Goal: Navigation & Orientation: Find specific page/section

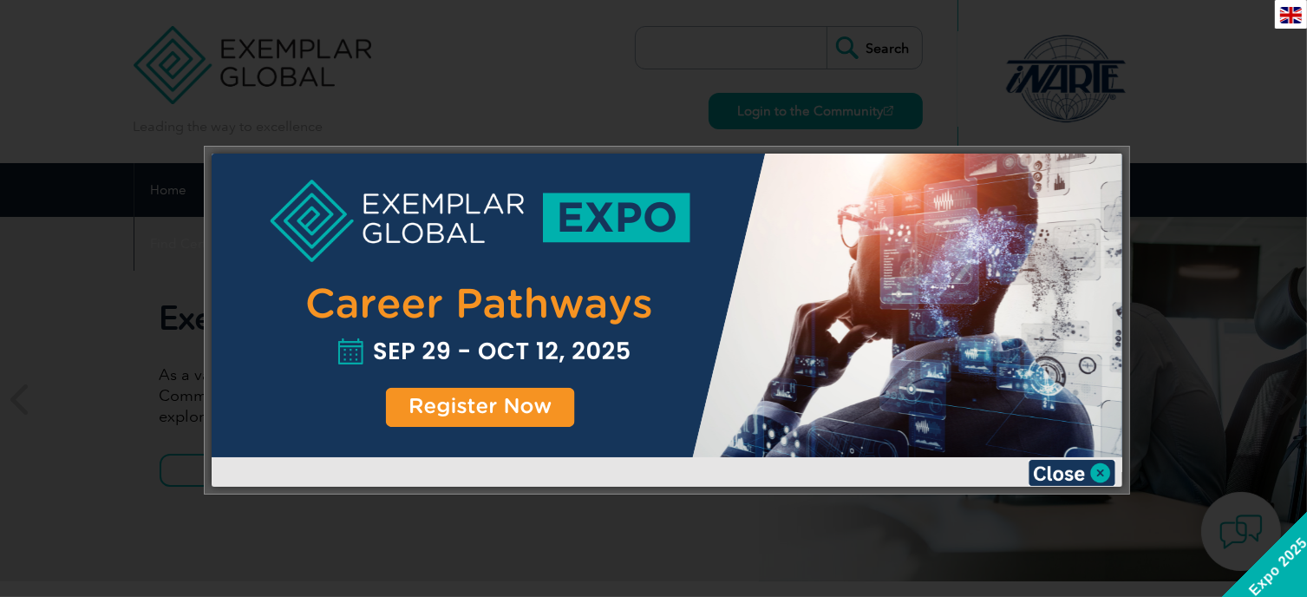
click at [1131, 101] on div at bounding box center [653, 298] width 1307 height 597
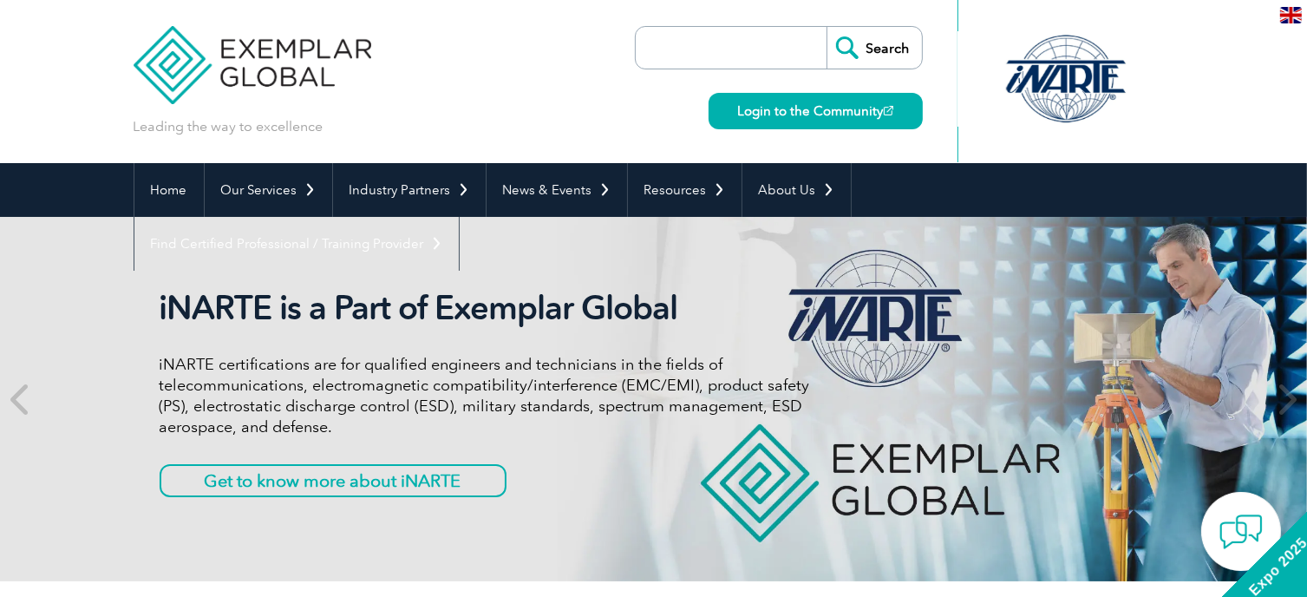
click at [1294, 21] on img at bounding box center [1291, 15] width 22 height 16
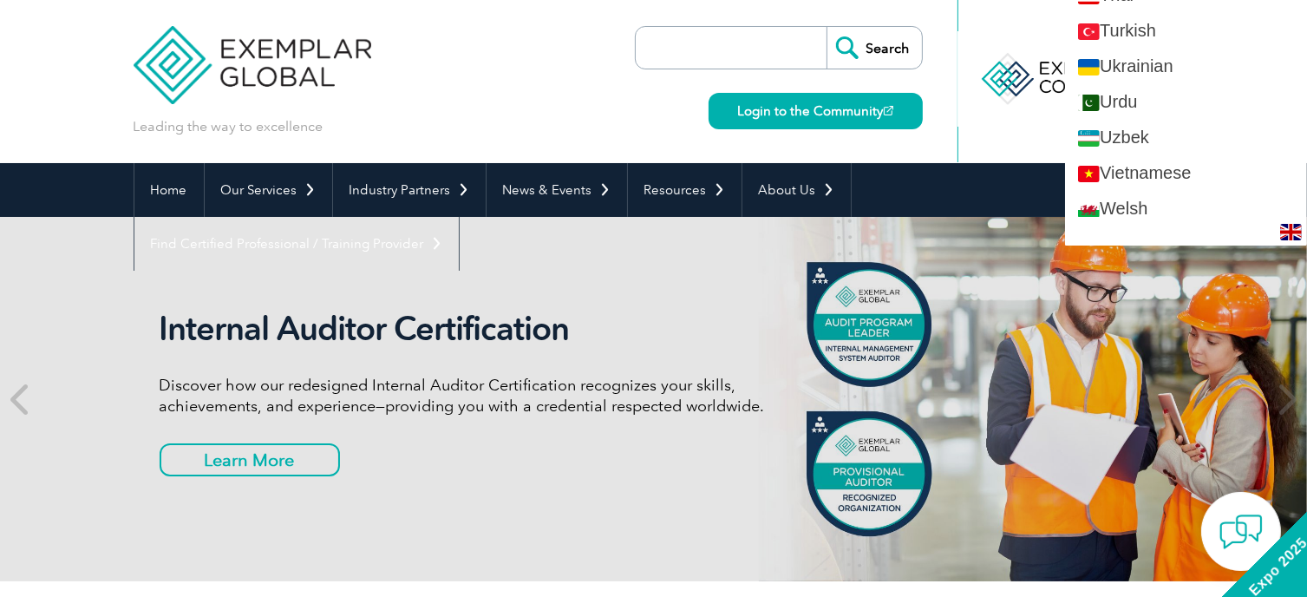
scroll to position [3271, 0]
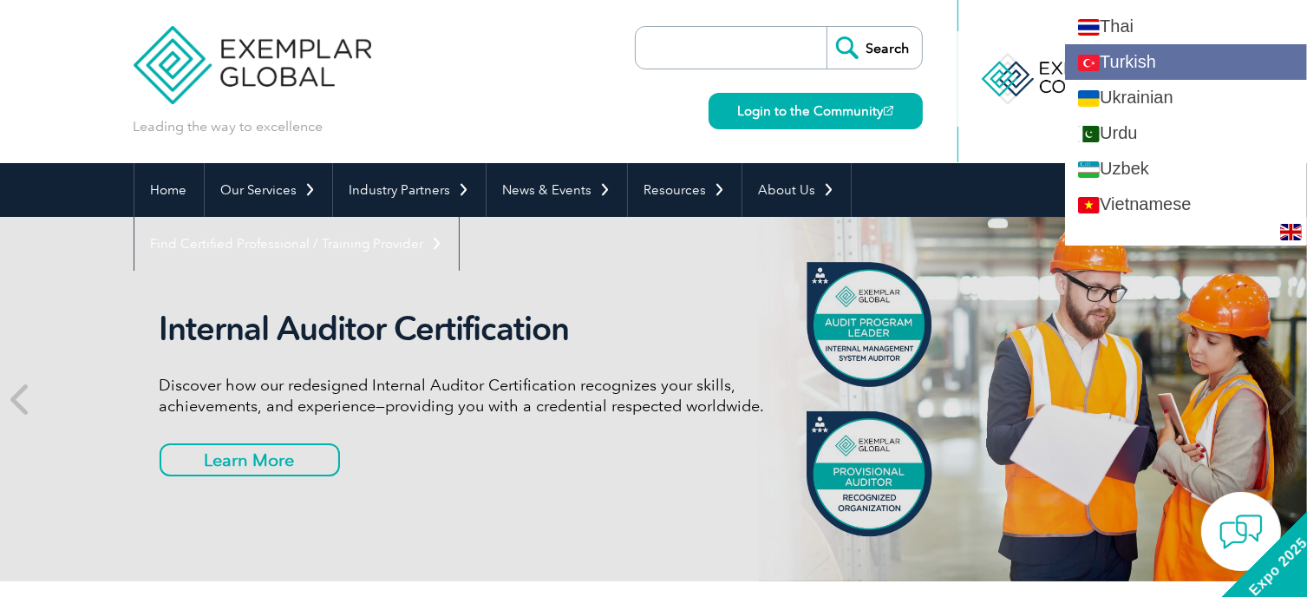
click at [1177, 49] on link "Turkish" at bounding box center [1186, 62] width 242 height 36
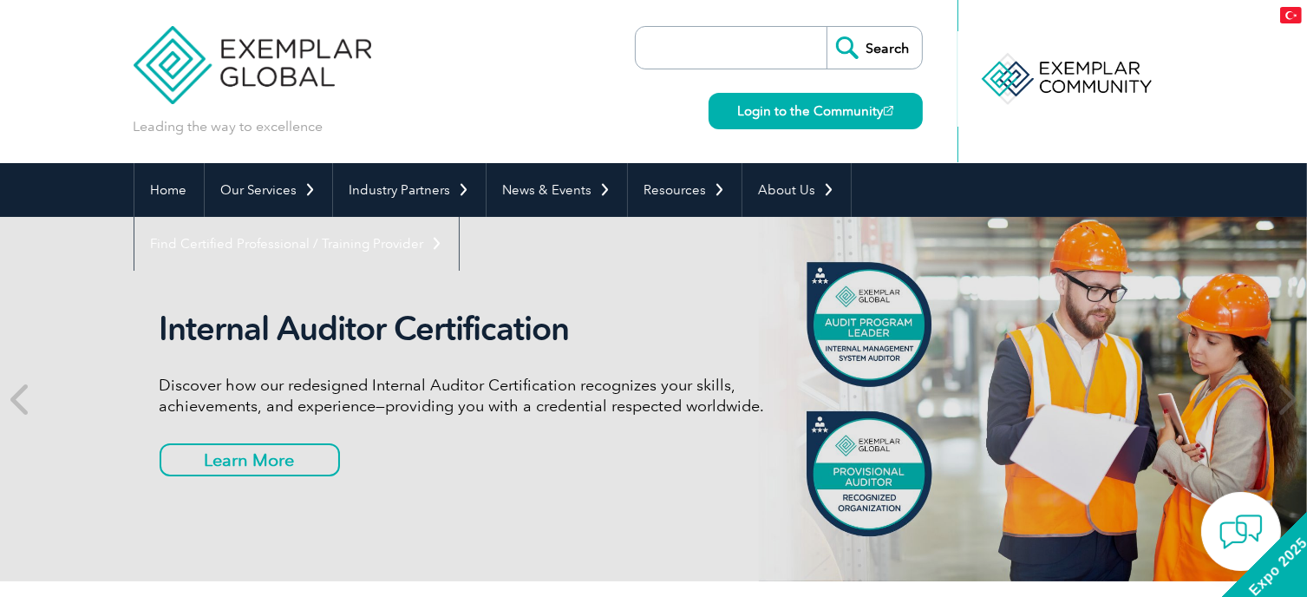
scroll to position [0, 0]
type input "Aramak"
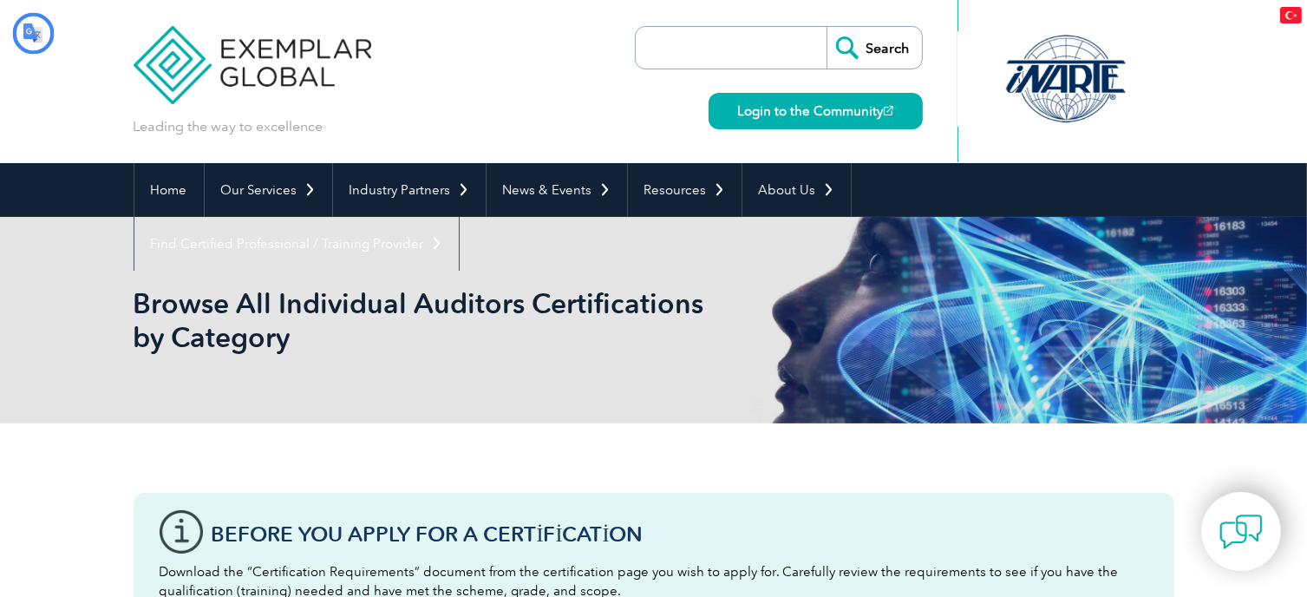
type input "Aramak"
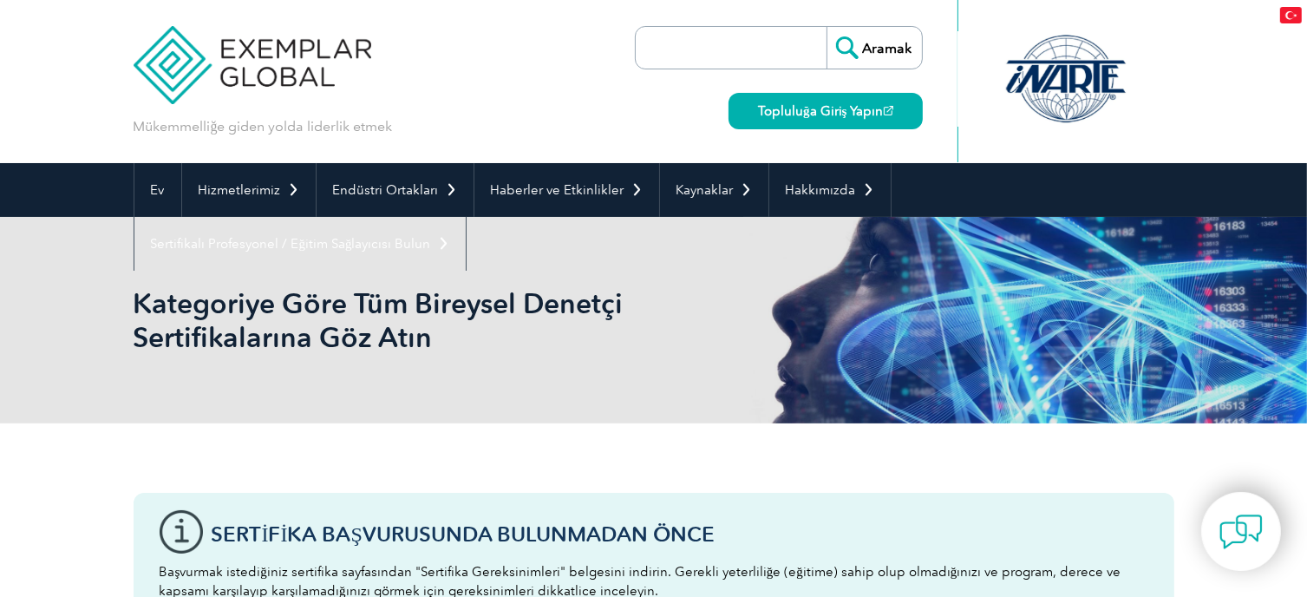
click at [1287, 14] on img at bounding box center [1291, 15] width 22 height 16
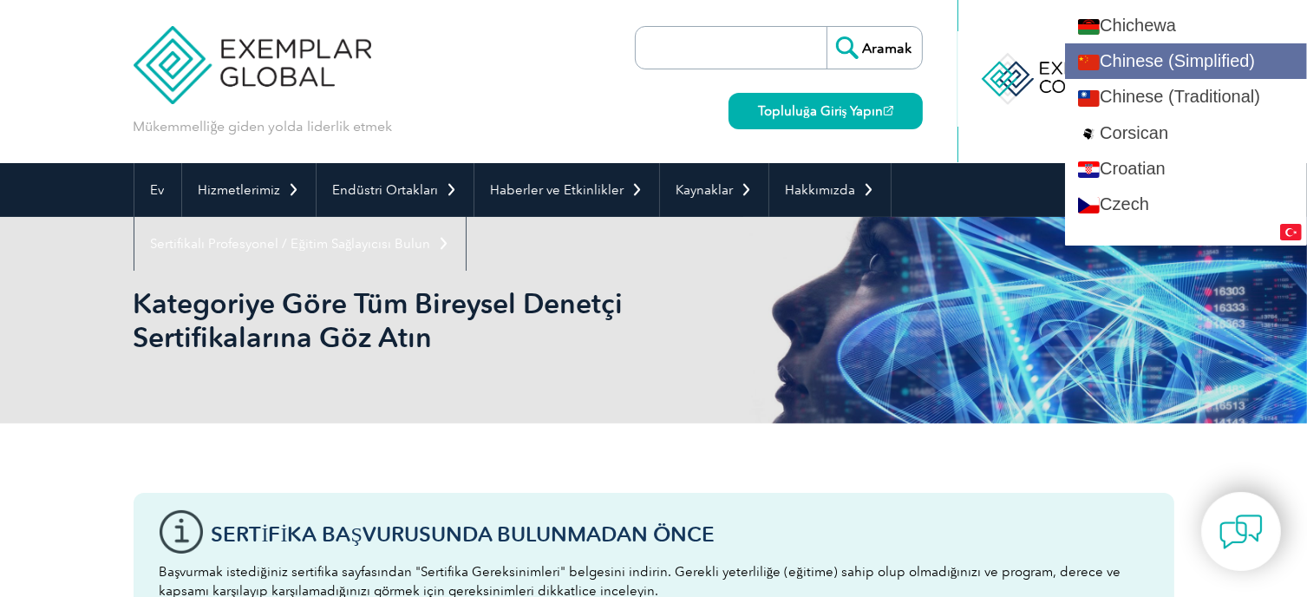
scroll to position [607, 0]
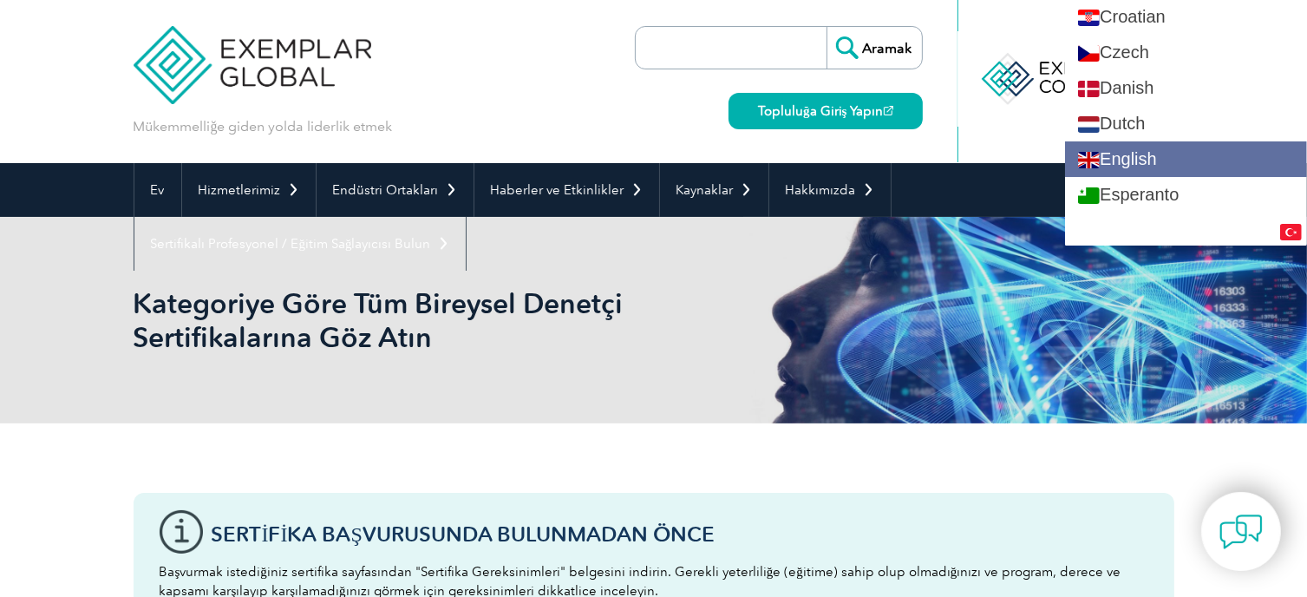
click at [1210, 141] on link "English" at bounding box center [1186, 159] width 242 height 36
type input "Search"
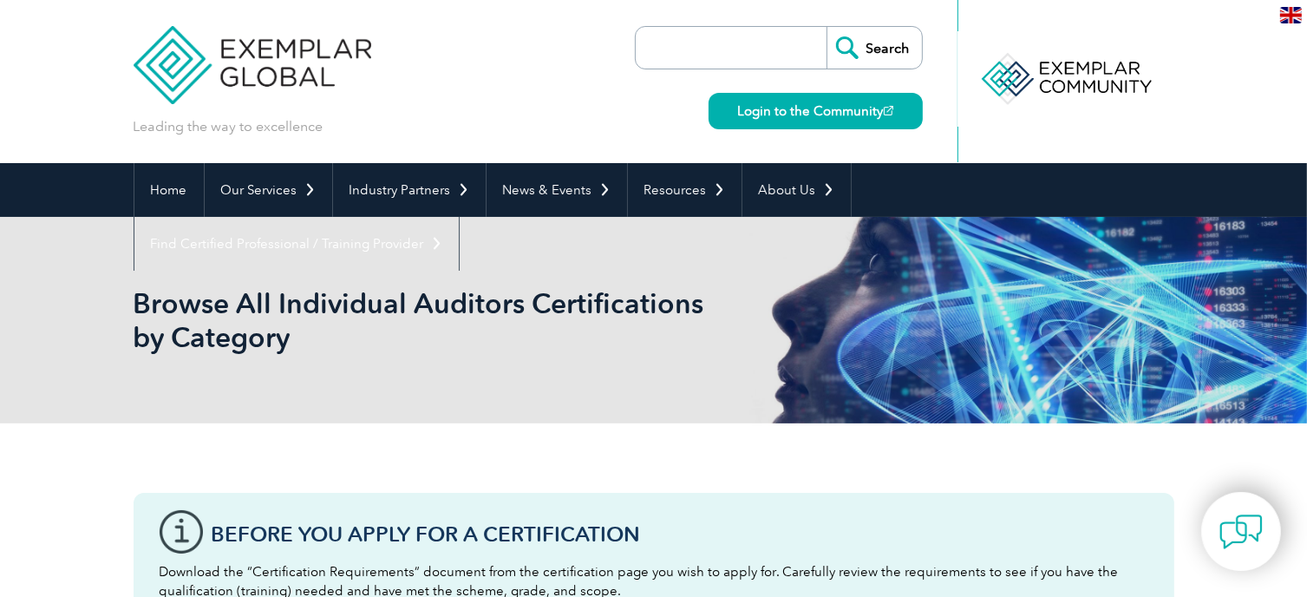
click at [998, 147] on div at bounding box center [1066, 81] width 217 height 162
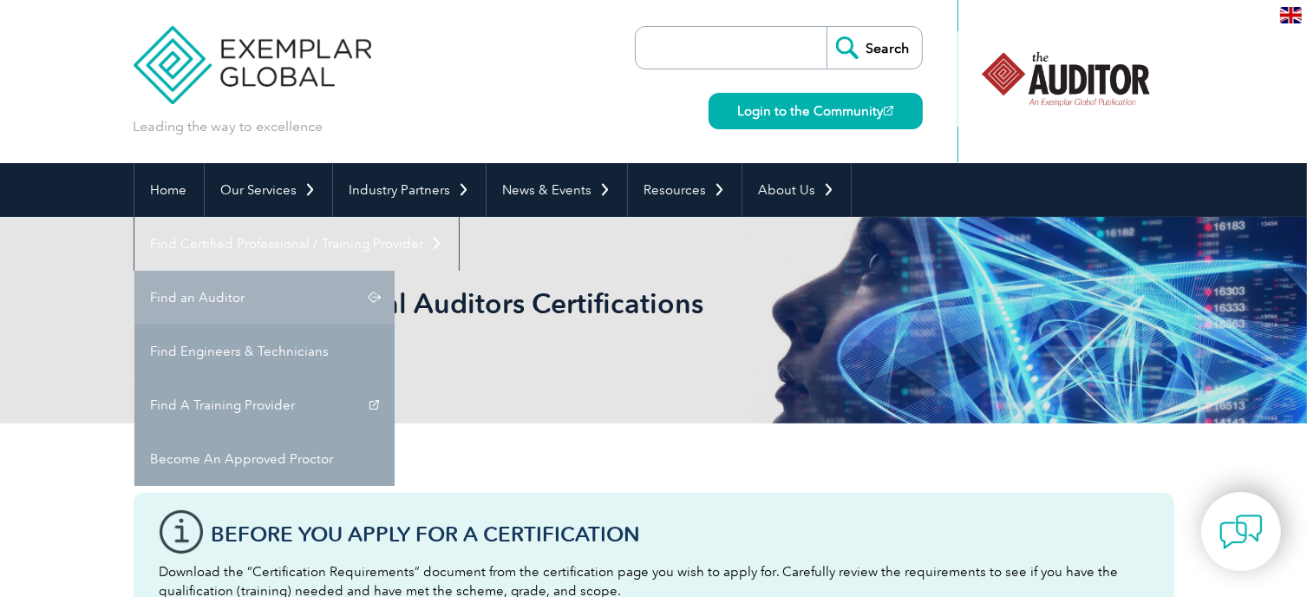
click at [395, 271] on link "Find an Auditor" at bounding box center [264, 298] width 260 height 54
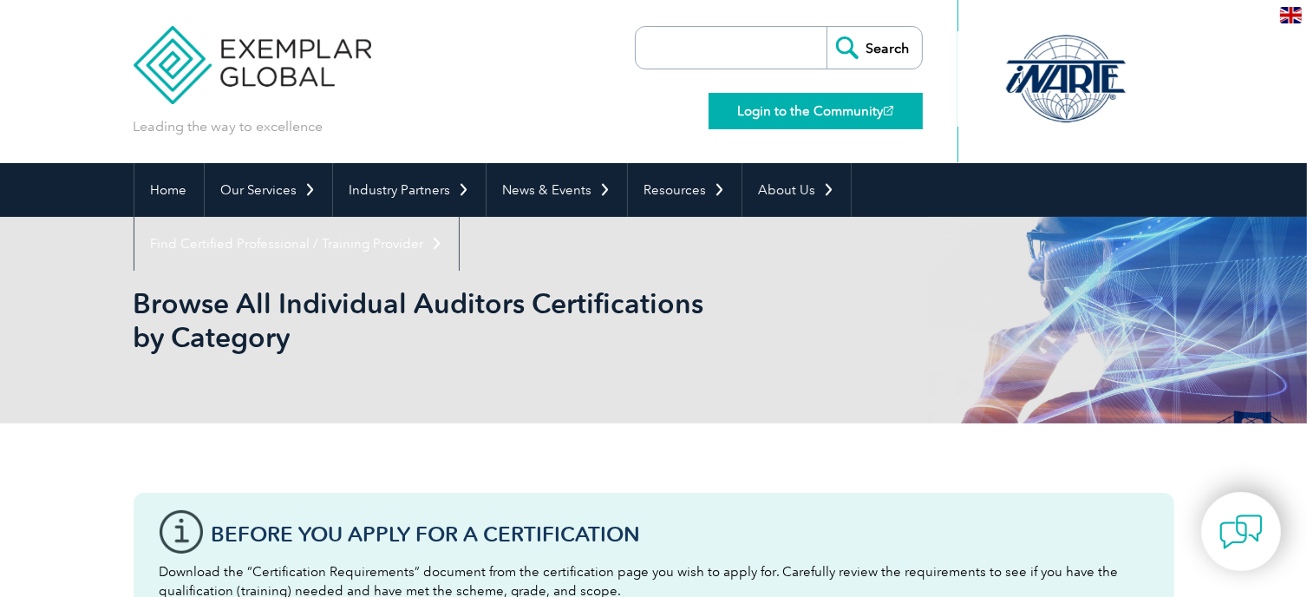
click at [808, 109] on link "Login to the Community" at bounding box center [816, 111] width 214 height 36
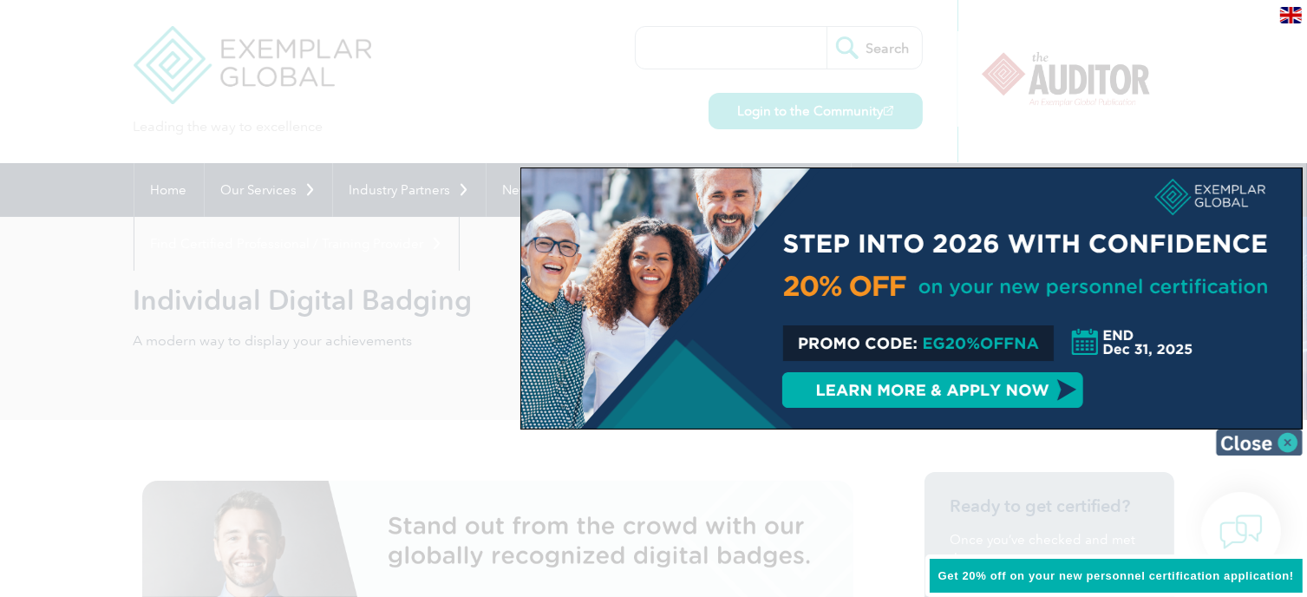
click at [1281, 446] on img at bounding box center [1259, 442] width 87 height 26
